Goal: Information Seeking & Learning: Find specific fact

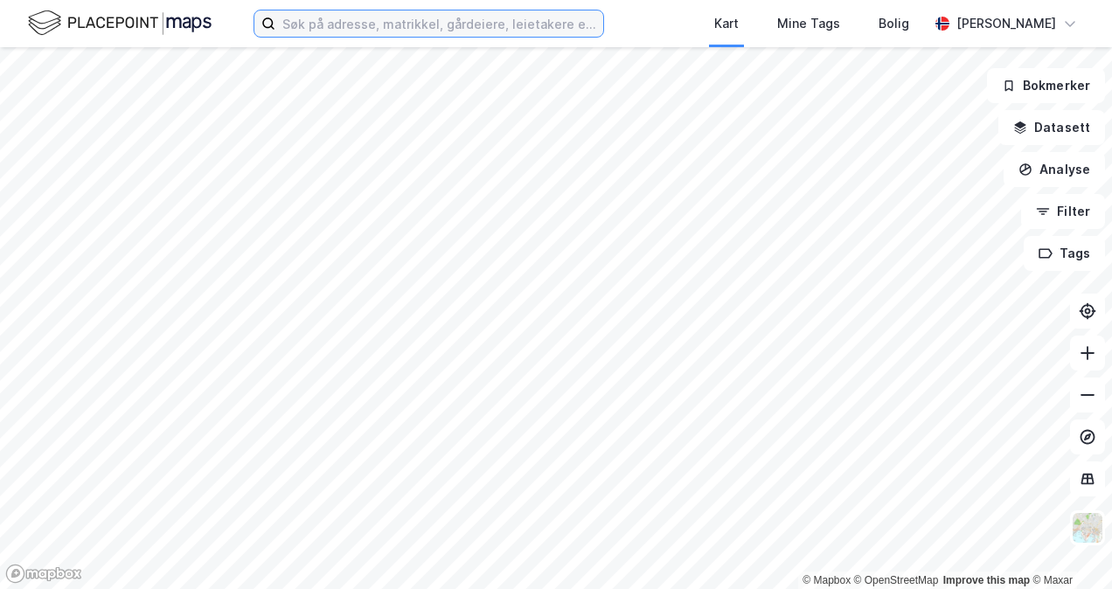
click at [391, 23] on input at bounding box center [439, 23] width 328 height 26
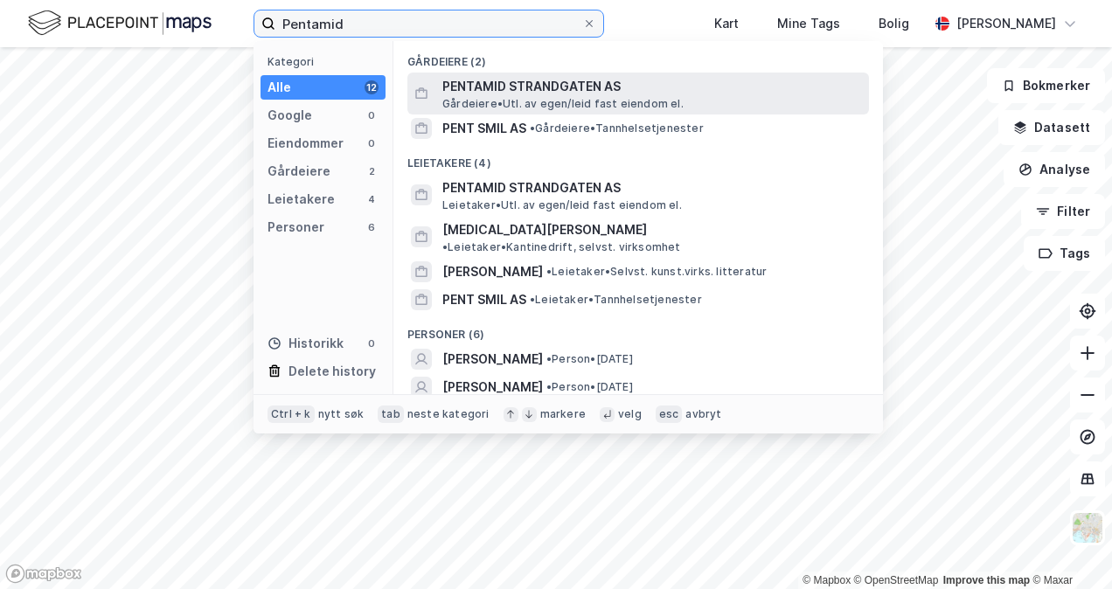
type input "Pentamid"
click at [540, 82] on span "PENTAMID STRANDGATEN AS" at bounding box center [652, 86] width 420 height 21
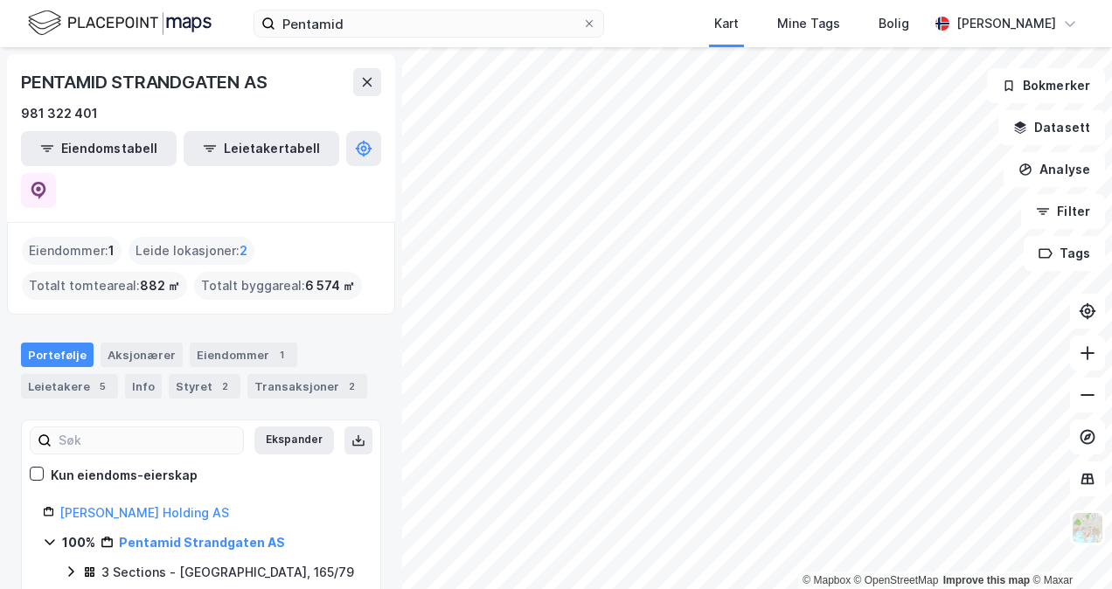
click at [184, 562] on div "3 Sections - [GEOGRAPHIC_DATA], 165/79" at bounding box center [227, 572] width 253 height 21
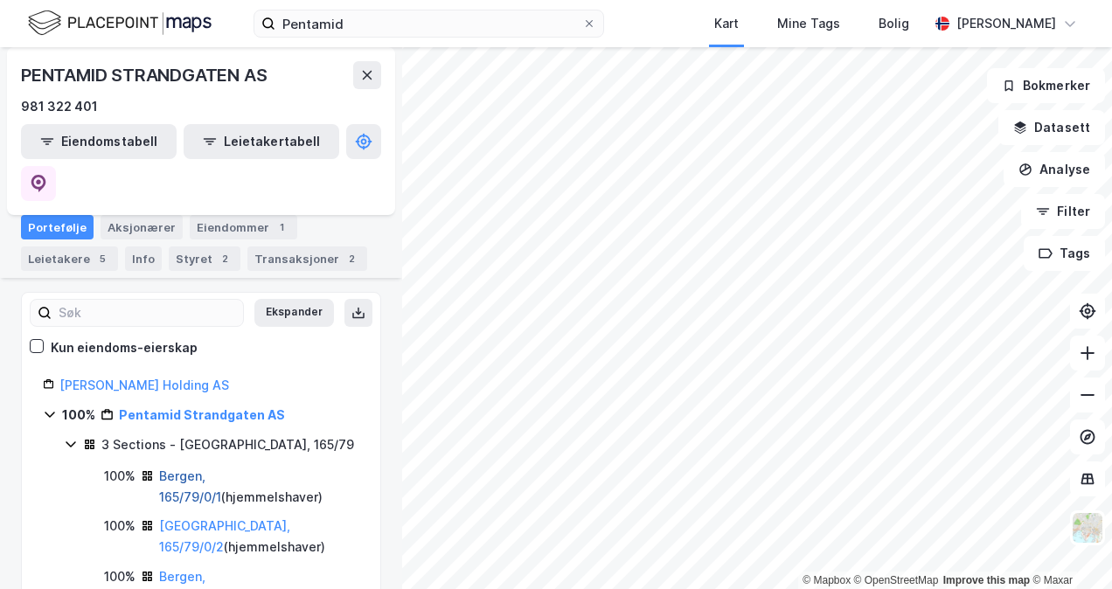
scroll to position [147, 0]
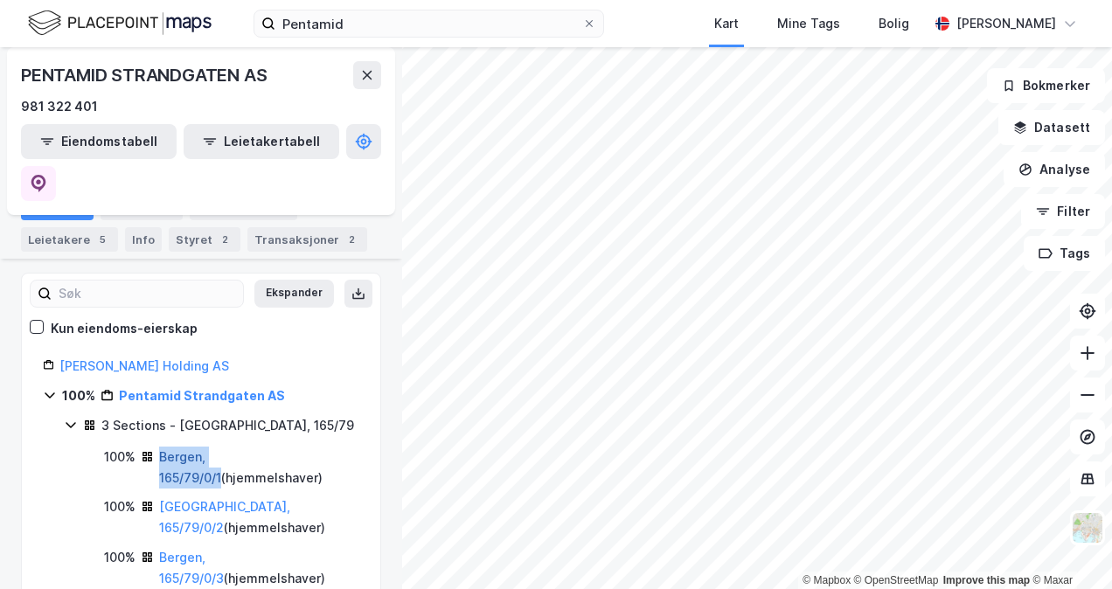
drag, startPoint x: 277, startPoint y: 413, endPoint x: 159, endPoint y: 412, distance: 118.0
click at [159, 447] on div "Bergen, 165/79/0/1 ( hjemmelshaver )" at bounding box center [259, 468] width 200 height 42
copy link "Bergen, 165/79/0/1"
drag, startPoint x: 269, startPoint y: 383, endPoint x: 173, endPoint y: 388, distance: 96.3
click at [173, 415] on div "3 Sections - [GEOGRAPHIC_DATA], 165/79" at bounding box center [221, 425] width 276 height 21
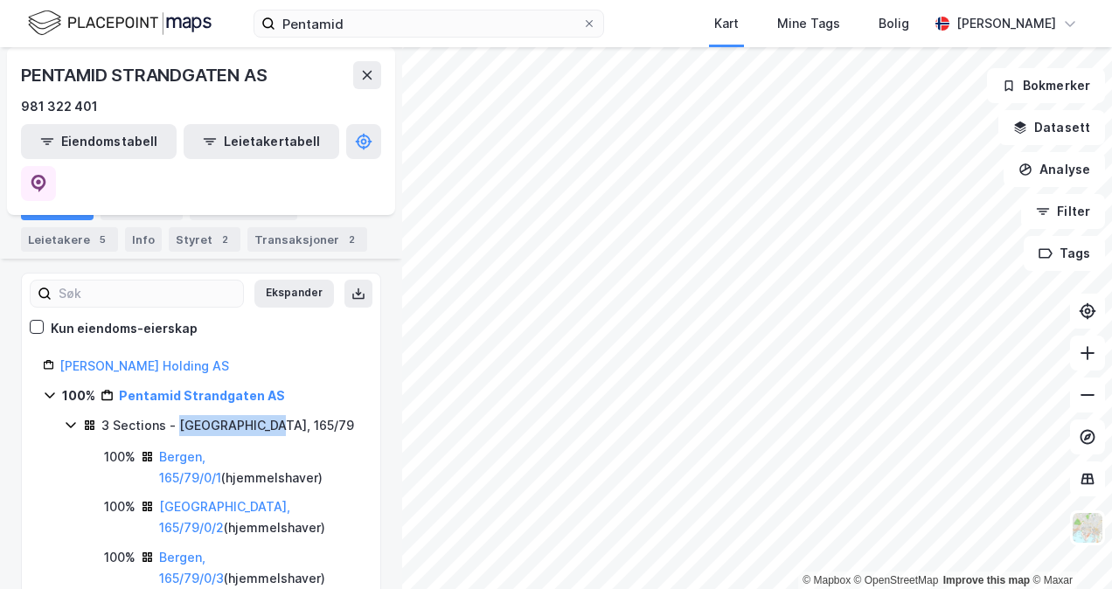
scroll to position [0, 0]
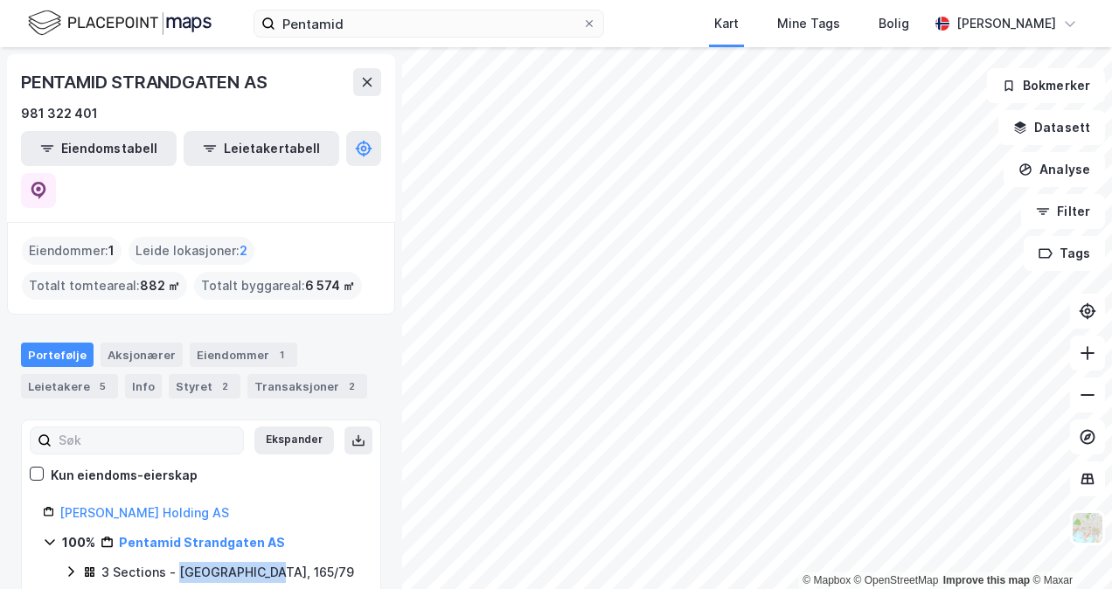
copy div "[GEOGRAPHIC_DATA], 165/79"
